Goal: Information Seeking & Learning: Learn about a topic

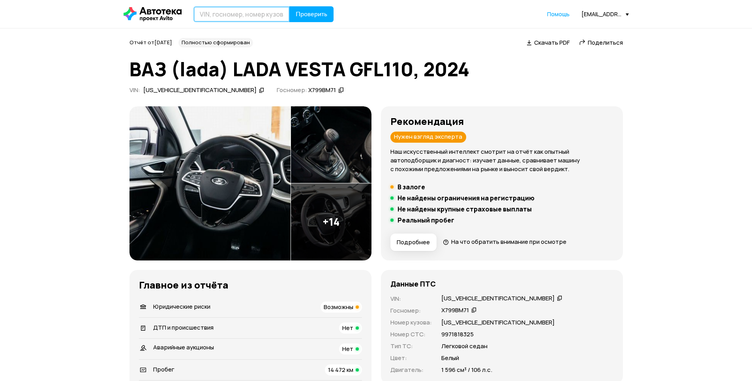
click at [250, 8] on input "text" at bounding box center [241, 14] width 96 height 16
click at [265, 15] on input "text" at bounding box center [241, 14] width 96 height 16
type input "С173РМ40"
click at [321, 13] on span "Проверить" at bounding box center [312, 14] width 32 height 6
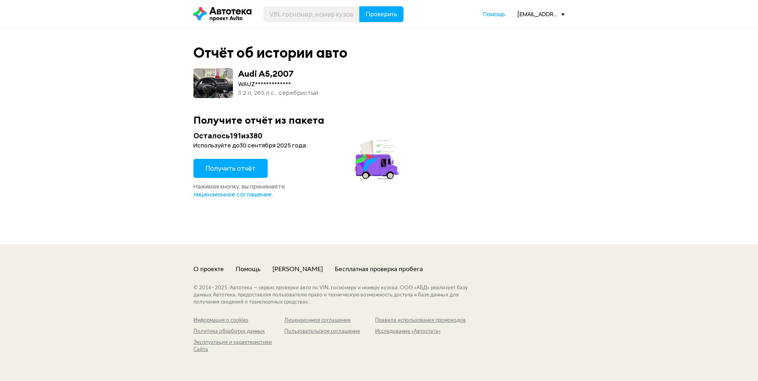
click at [221, 169] on span "Получить отчёт" at bounding box center [231, 168] width 50 height 9
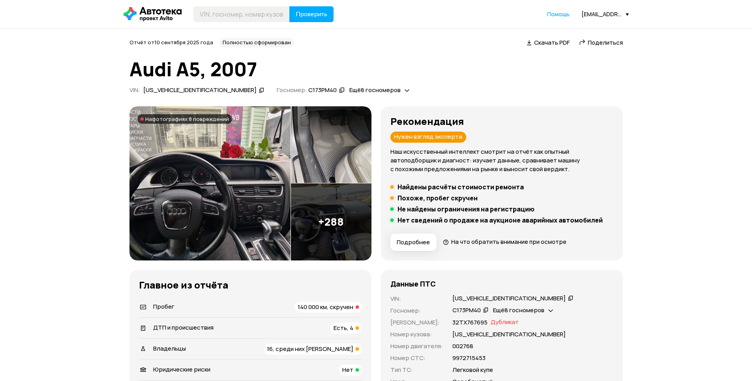
click at [285, 325] on div "ДТП и происшествия Есть, 4" at bounding box center [250, 327] width 223 height 11
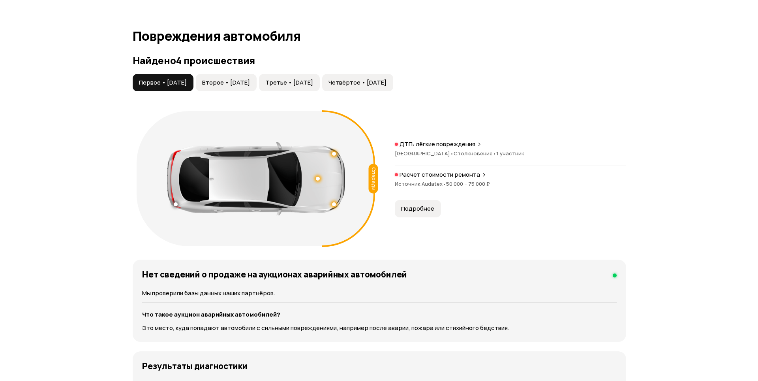
scroll to position [818, 0]
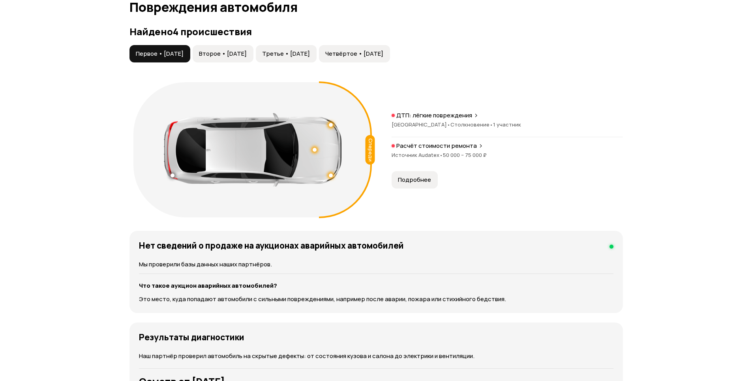
click at [247, 52] on span "Второе • [DATE]" at bounding box center [223, 54] width 48 height 8
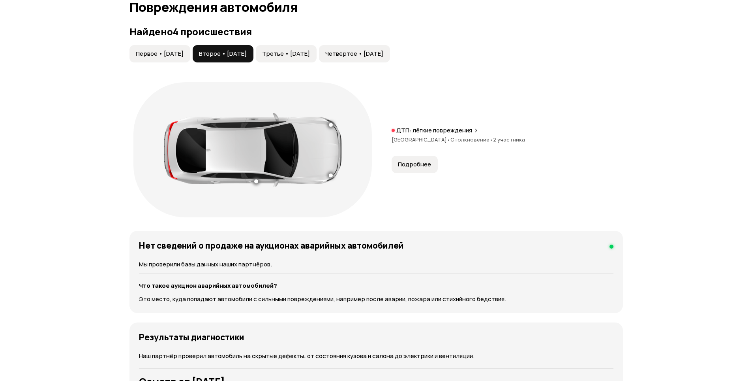
click at [419, 166] on span "Подробнее" at bounding box center [414, 164] width 33 height 8
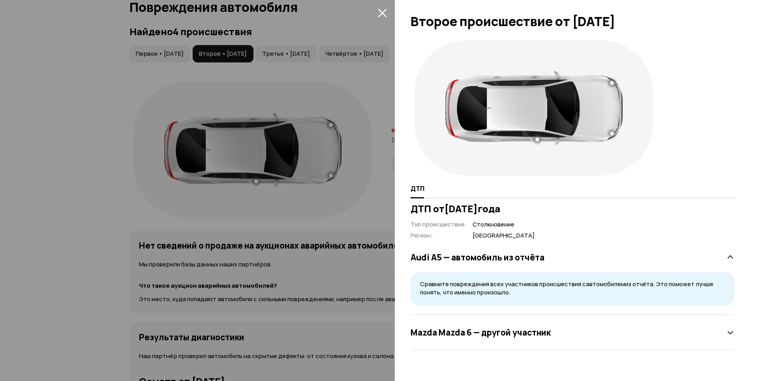
click at [380, 15] on icon "закрыть" at bounding box center [382, 13] width 9 height 9
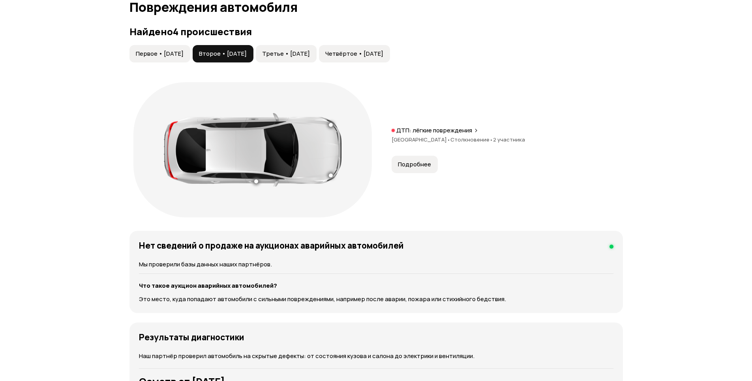
click at [313, 49] on button "Третье • [DATE]" at bounding box center [286, 53] width 61 height 17
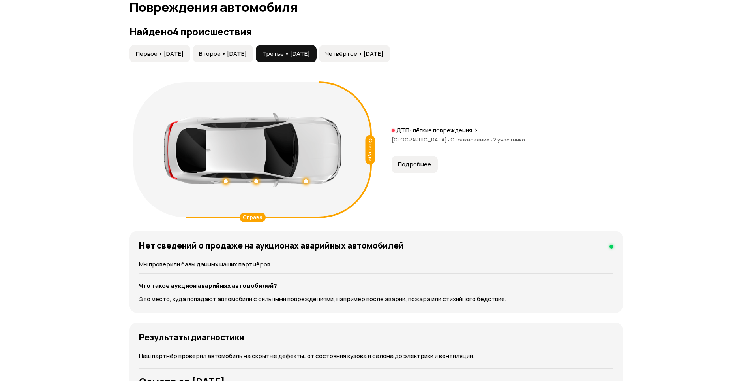
click at [412, 161] on span "Подробнее" at bounding box center [414, 164] width 33 height 8
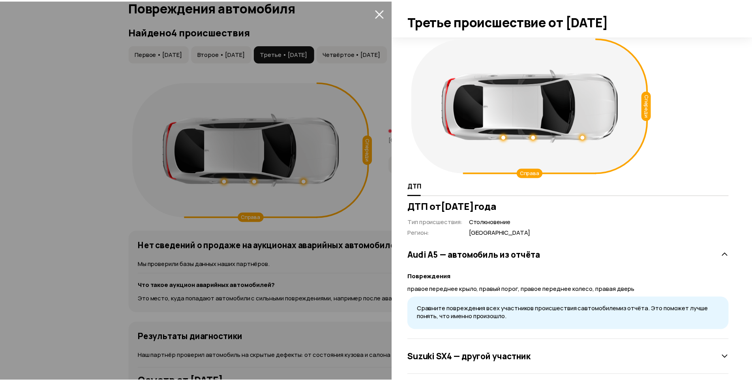
scroll to position [0, 0]
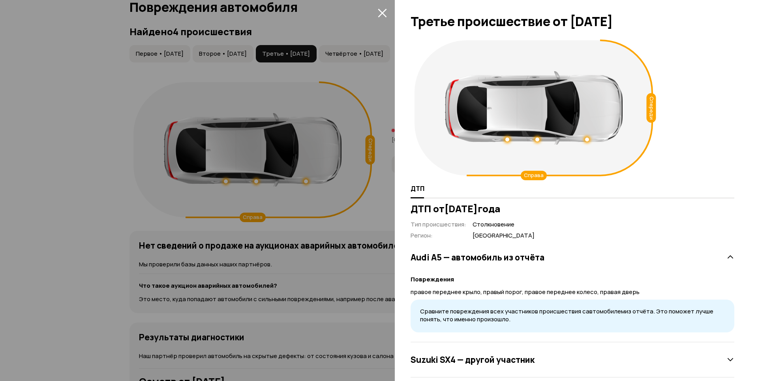
click at [381, 17] on icon "закрыть" at bounding box center [382, 12] width 9 height 9
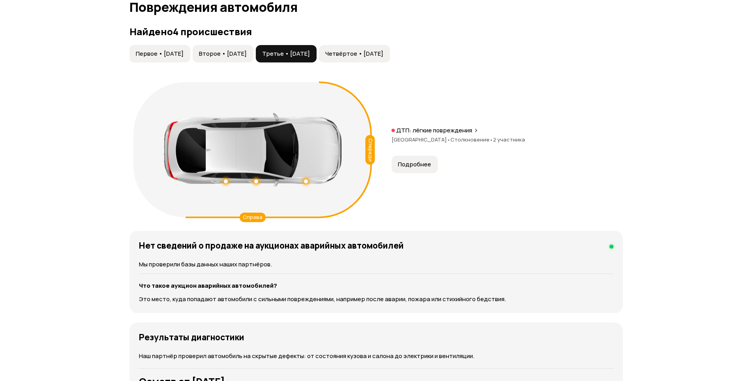
click at [370, 50] on span "Четвёртое • [DATE]" at bounding box center [354, 54] width 58 height 8
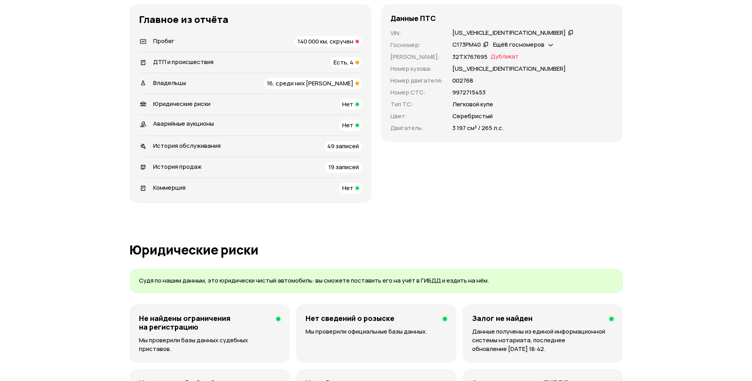
scroll to position [28, 0]
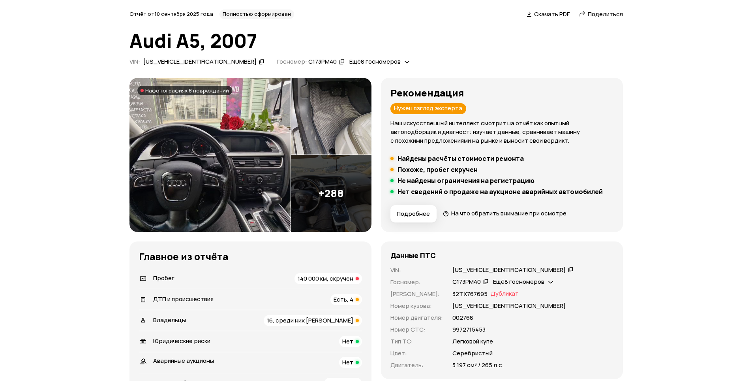
click at [187, 277] on div "Пробег 140 000 км, скручен" at bounding box center [250, 278] width 223 height 11
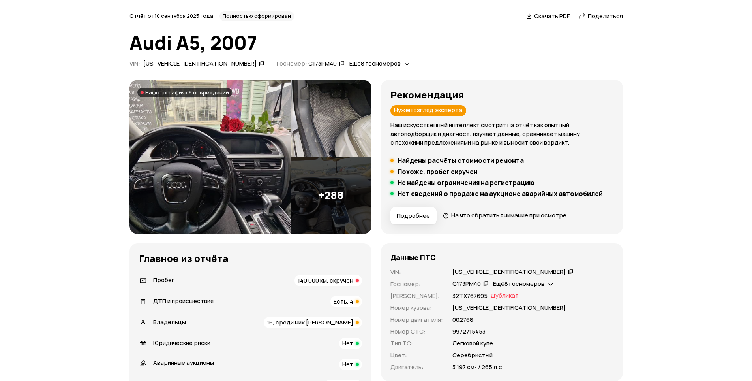
scroll to position [0, 0]
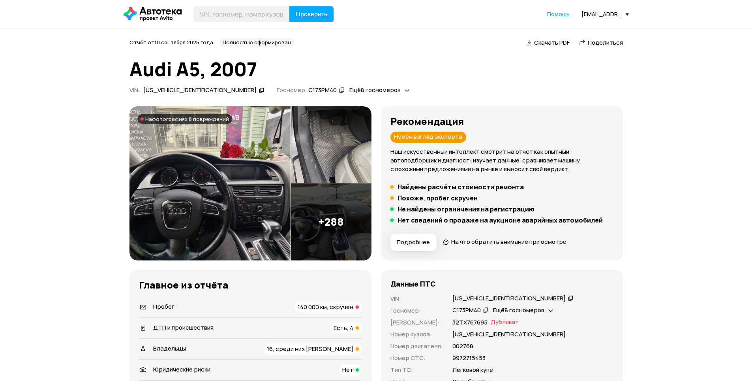
click at [194, 214] on img at bounding box center [210, 183] width 161 height 154
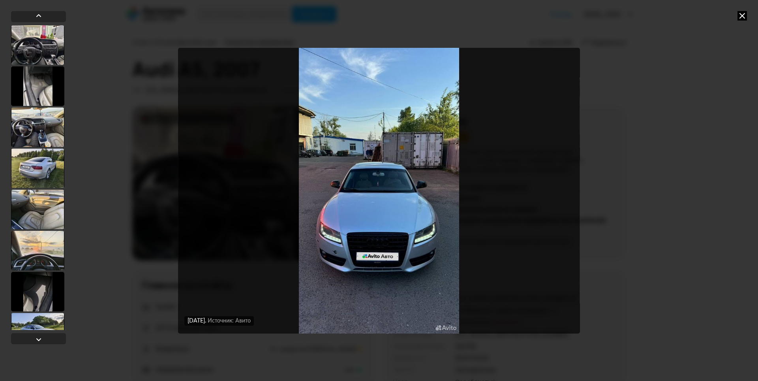
click at [740, 15] on icon at bounding box center [742, 15] width 9 height 9
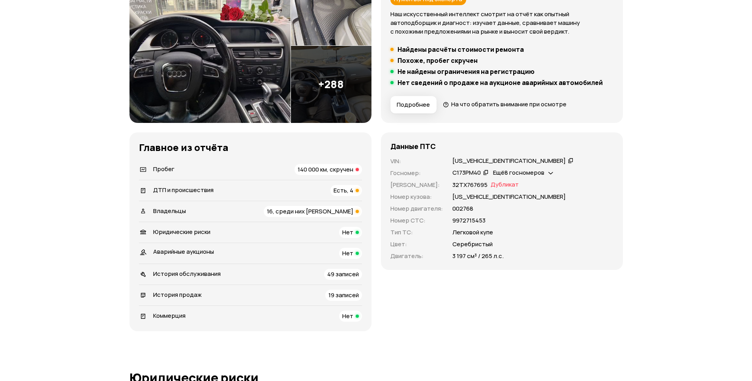
scroll to position [158, 0]
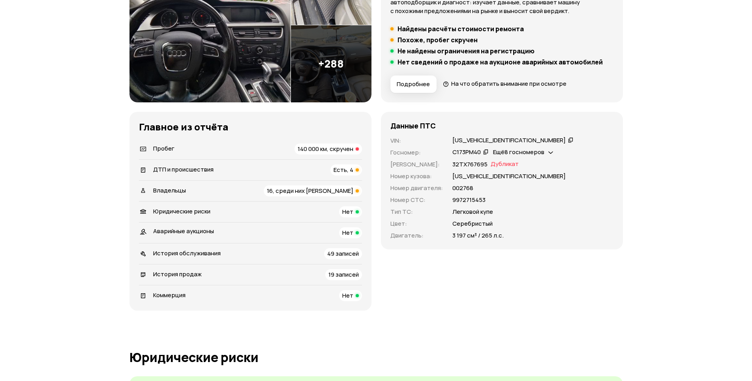
click at [329, 192] on span "16, среди них [PERSON_NAME]" at bounding box center [310, 190] width 86 height 8
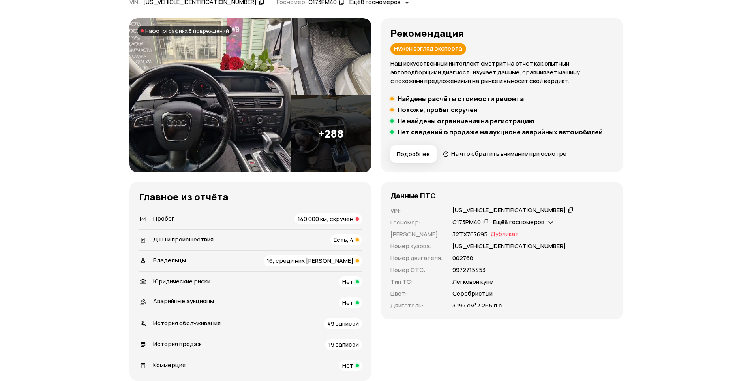
scroll to position [0, 0]
